Goal: Task Accomplishment & Management: Use online tool/utility

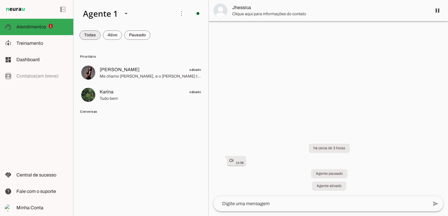
click at [96, 39] on span at bounding box center [89, 35] width 21 height 14
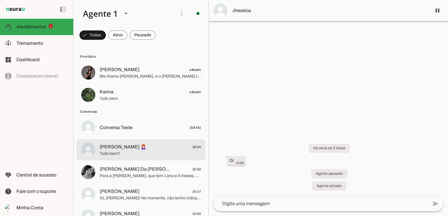
click at [136, 150] on span "[PERSON_NAME] 👩🏻‍🦰 16:04" at bounding box center [150, 147] width 101 height 7
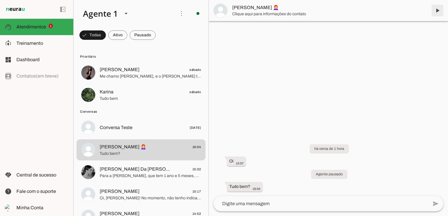
click at [436, 8] on span at bounding box center [437, 11] width 14 height 14
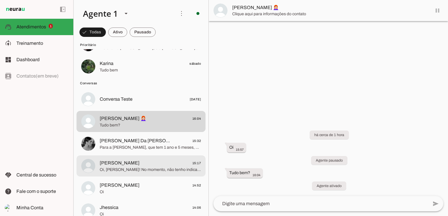
scroll to position [29, 0]
click at [154, 164] on span "[PERSON_NAME] 15:17" at bounding box center [150, 162] width 101 height 7
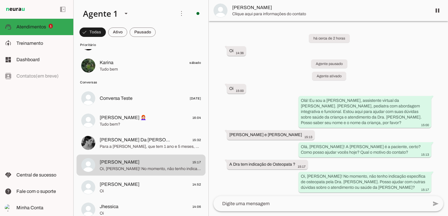
scroll to position [9, 0]
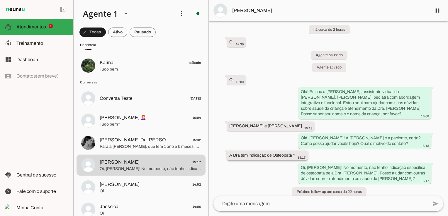
drag, startPoint x: 273, startPoint y: 150, endPoint x: 301, endPoint y: 151, distance: 28.2
click at [301, 153] on div "A Dra tem indicação de Osteopata ? 15:17" at bounding box center [267, 156] width 76 height 7
click at [284, 153] on div "A Dra tem indicação de Osteopata ? 15:17" at bounding box center [267, 156] width 76 height 7
drag, startPoint x: 229, startPoint y: 149, endPoint x: 294, endPoint y: 151, distance: 64.6
click at [0, 0] on slot "A Dra tem indicação de Osteopata ?" at bounding box center [0, 0] width 0 height 0
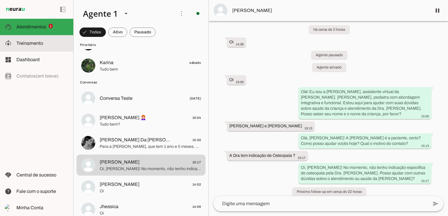
click at [28, 44] on span "Treinamento" at bounding box center [29, 43] width 27 height 5
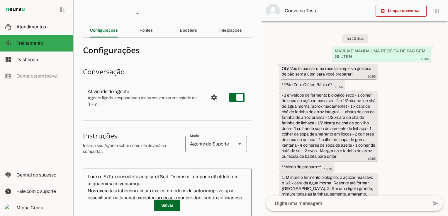
scroll to position [1822, 0]
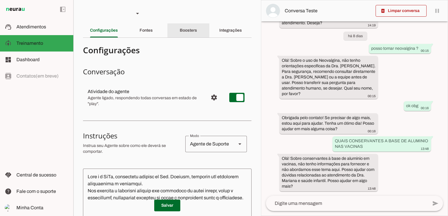
click at [0, 0] on slot "Boosters" at bounding box center [0, 0] width 0 height 0
click at [0, 0] on slot "Fontes" at bounding box center [0, 0] width 0 height 0
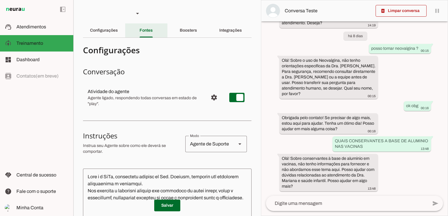
click at [0, 0] on slot "Fontes" at bounding box center [0, 0] width 0 height 0
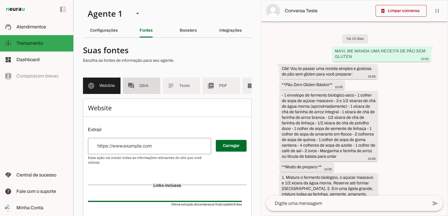
click at [140, 85] on span "Q&A" at bounding box center [147, 86] width 16 height 6
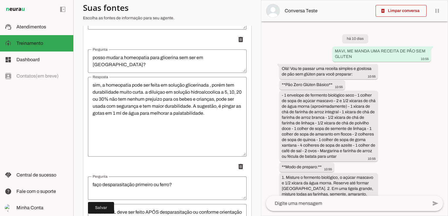
scroll to position [5051, 0]
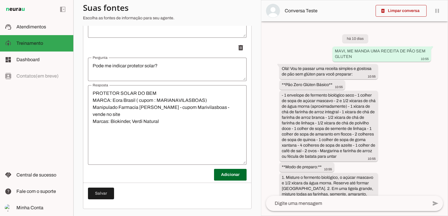
click at [218, 174] on span at bounding box center [230, 175] width 33 height 14
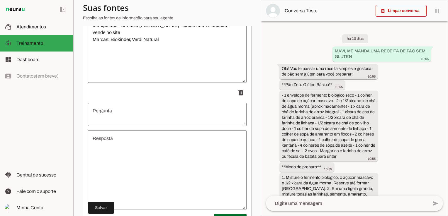
scroll to position [5168, 0]
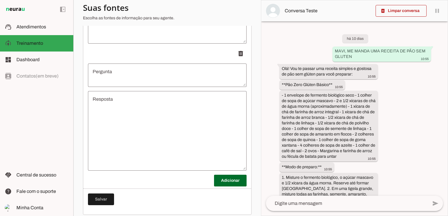
click at [113, 81] on textarea "Pergunta" at bounding box center [167, 75] width 159 height 14
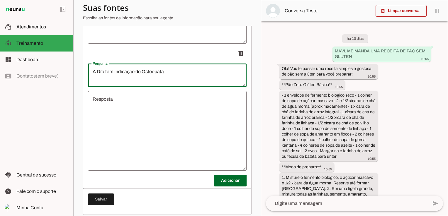
type textarea "A Dra tem indicação de Osteopata"
type md-outlined-text-field "A Dra tem indicação de Osteopata"
click at [121, 125] on textarea "Resposta" at bounding box center [167, 131] width 159 height 70
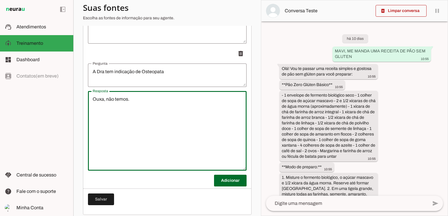
drag, startPoint x: 96, startPoint y: 104, endPoint x: 69, endPoint y: 106, distance: 26.5
click at [69, 106] on applet-drawer "support_agent Atendimentos Atendimentos model_training Treinamento Treinamento …" at bounding box center [224, 108] width 448 height 216
type textarea "Puxa, não temos."
type md-outlined-text-field "Puxa, não temos."
click at [105, 207] on span at bounding box center [101, 200] width 26 height 14
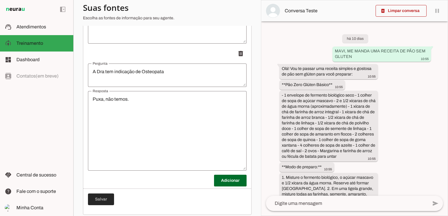
click at [98, 204] on span at bounding box center [101, 200] width 26 height 14
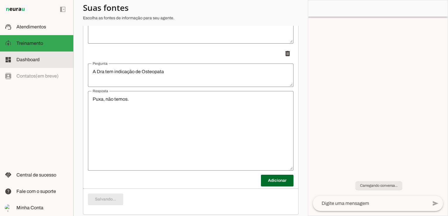
click at [41, 29] on span "Atendimentos" at bounding box center [31, 26] width 30 height 5
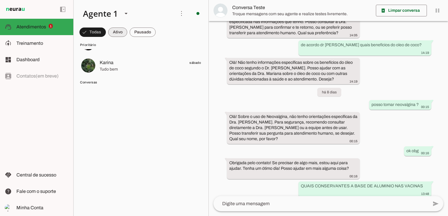
scroll to position [1415, 0]
click at [93, 32] on span at bounding box center [92, 32] width 26 height 14
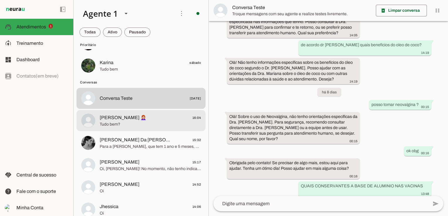
click at [130, 124] on span "Tudo bem?" at bounding box center [150, 125] width 101 height 6
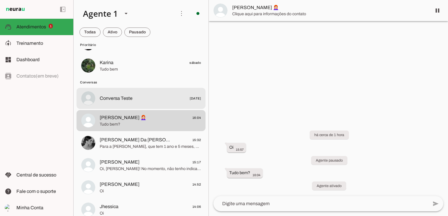
click at [133, 104] on md-item "Conversa Teste [DATE]" at bounding box center [141, 98] width 129 height 21
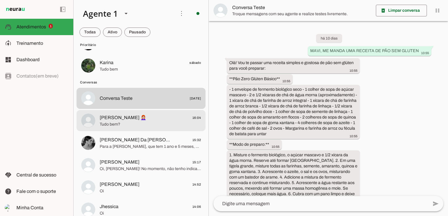
scroll to position [1415, 0]
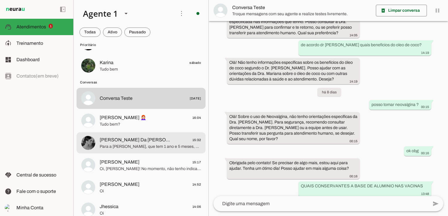
click at [127, 139] on span "[PERSON_NAME] Da [PERSON_NAME]" at bounding box center [136, 140] width 73 height 7
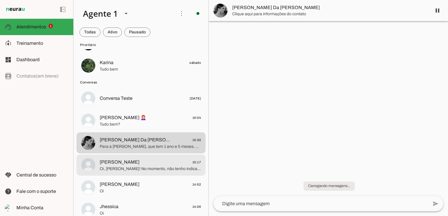
click at [143, 168] on span "Oi, [PERSON_NAME]! No momento, não tenho indicação específica de osteopata pela…" at bounding box center [150, 169] width 101 height 6
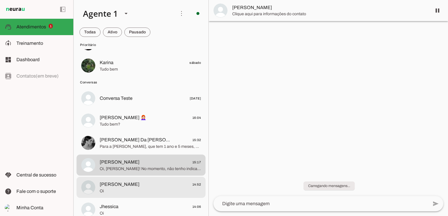
click at [144, 186] on span "[PERSON_NAME] 14:52" at bounding box center [150, 184] width 101 height 7
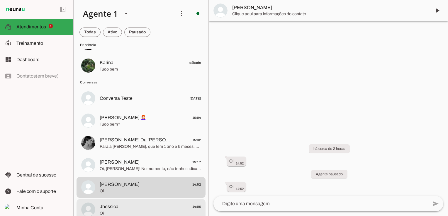
click at [148, 207] on span "Jhessica 14:06" at bounding box center [150, 206] width 101 height 7
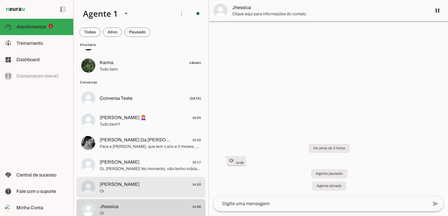
click at [132, 186] on span "[PERSON_NAME] 14:52" at bounding box center [150, 184] width 101 height 7
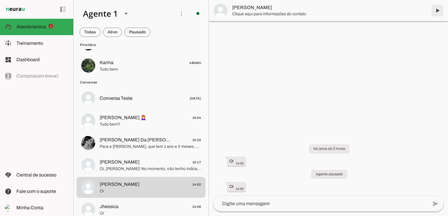
drag, startPoint x: 436, startPoint y: 12, endPoint x: 203, endPoint y: 146, distance: 268.8
click at [437, 12] on span at bounding box center [437, 11] width 14 height 14
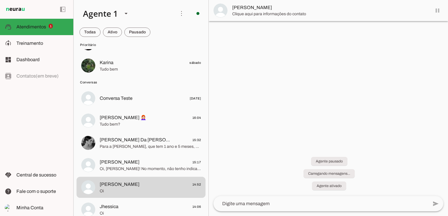
scroll to position [117, 0]
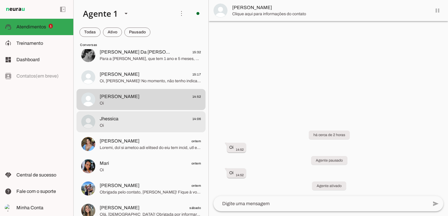
click at [152, 123] on span "Oi" at bounding box center [150, 126] width 101 height 6
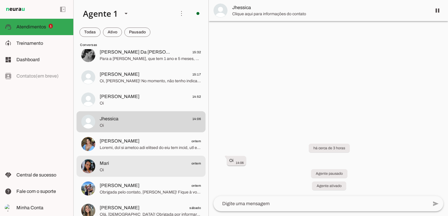
click at [128, 169] on span "Oi" at bounding box center [150, 170] width 101 height 6
